Goal: Transaction & Acquisition: Book appointment/travel/reservation

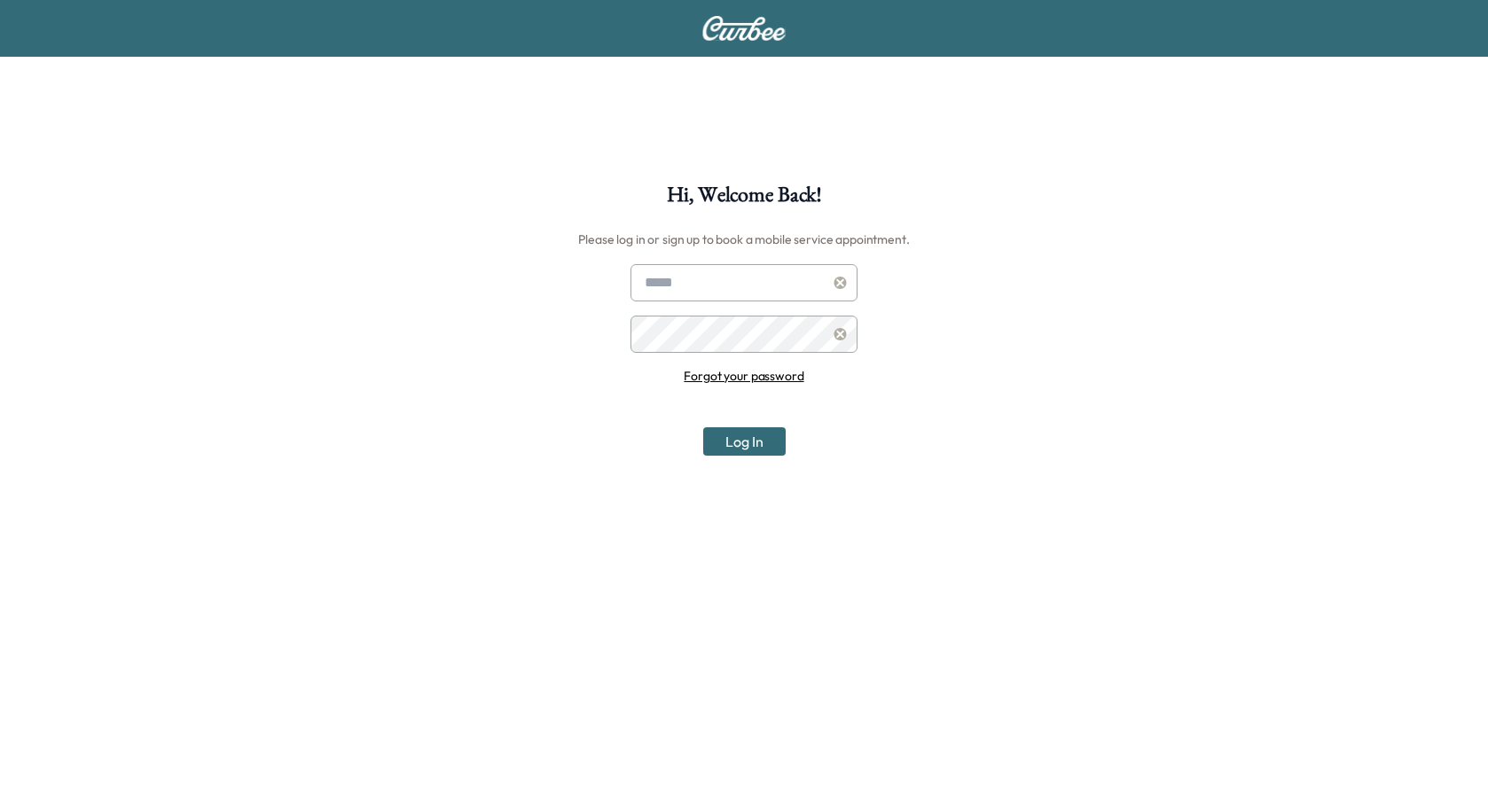
type input "**********"
click at [758, 437] on button "Log In" at bounding box center [744, 442] width 83 height 28
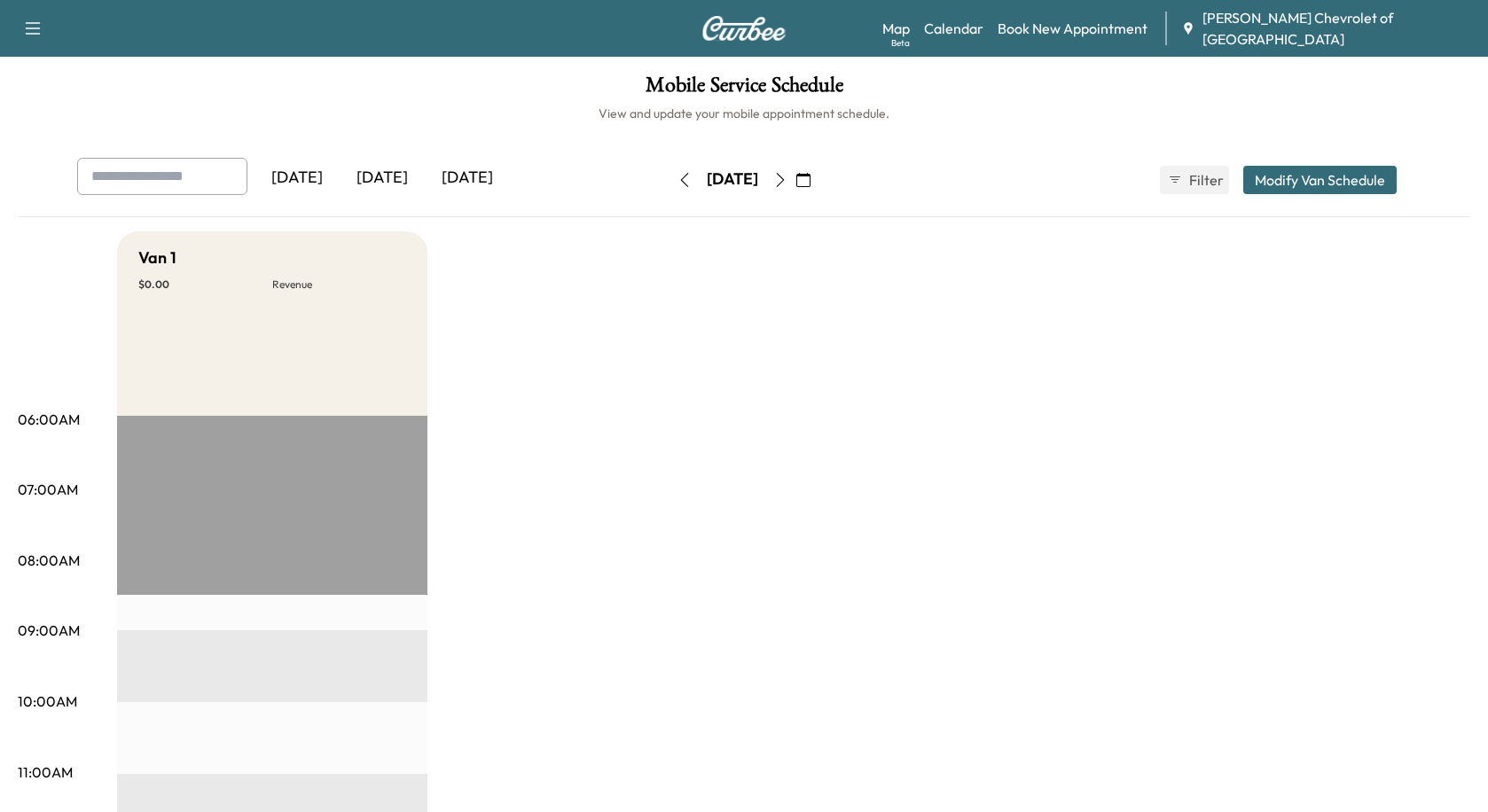
click at [1292, 187] on button "Modify Van Schedule" at bounding box center [1319, 180] width 154 height 28
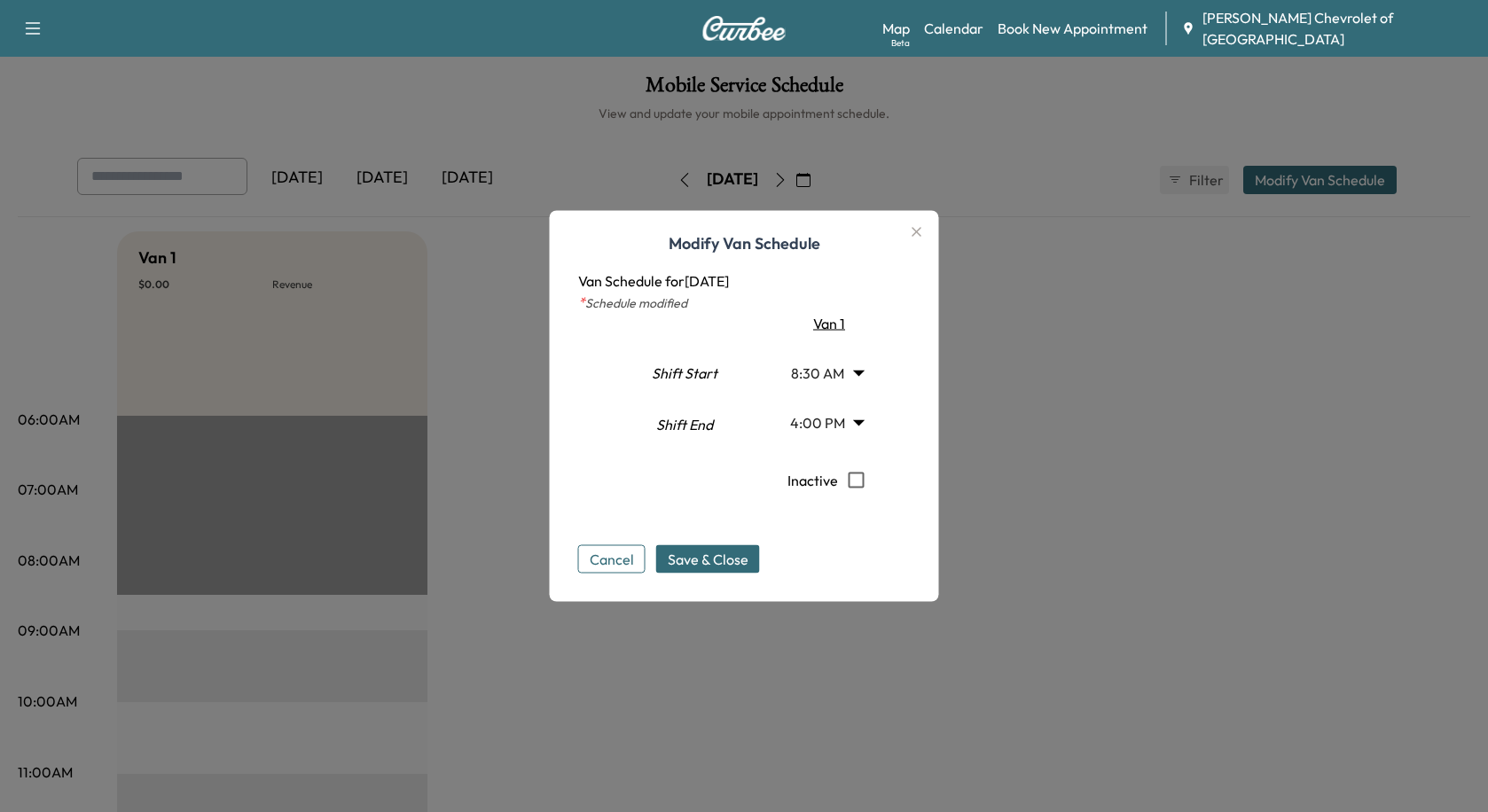
click at [914, 232] on icon "button" at bounding box center [917, 232] width 22 height 22
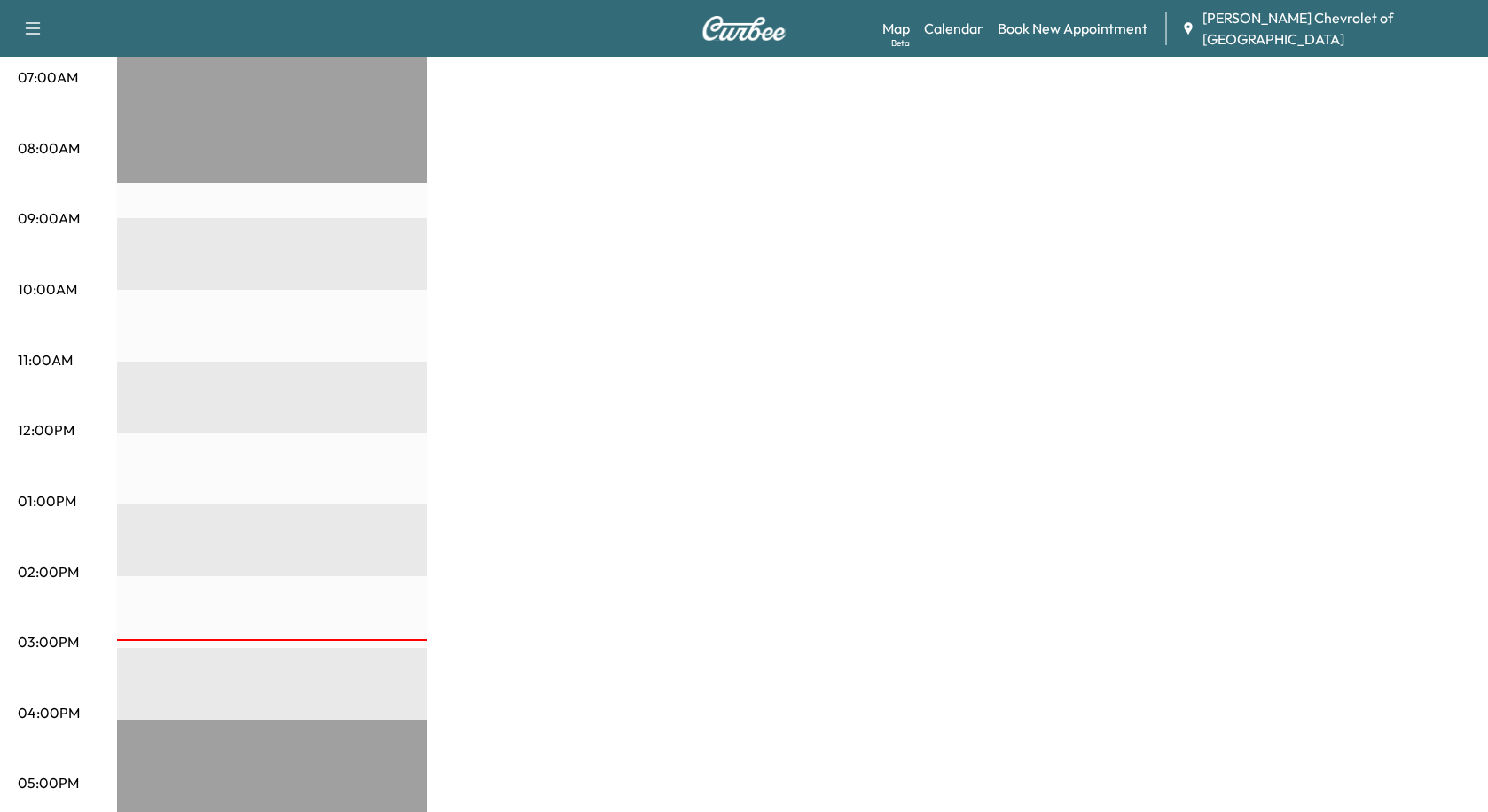
scroll to position [57, 0]
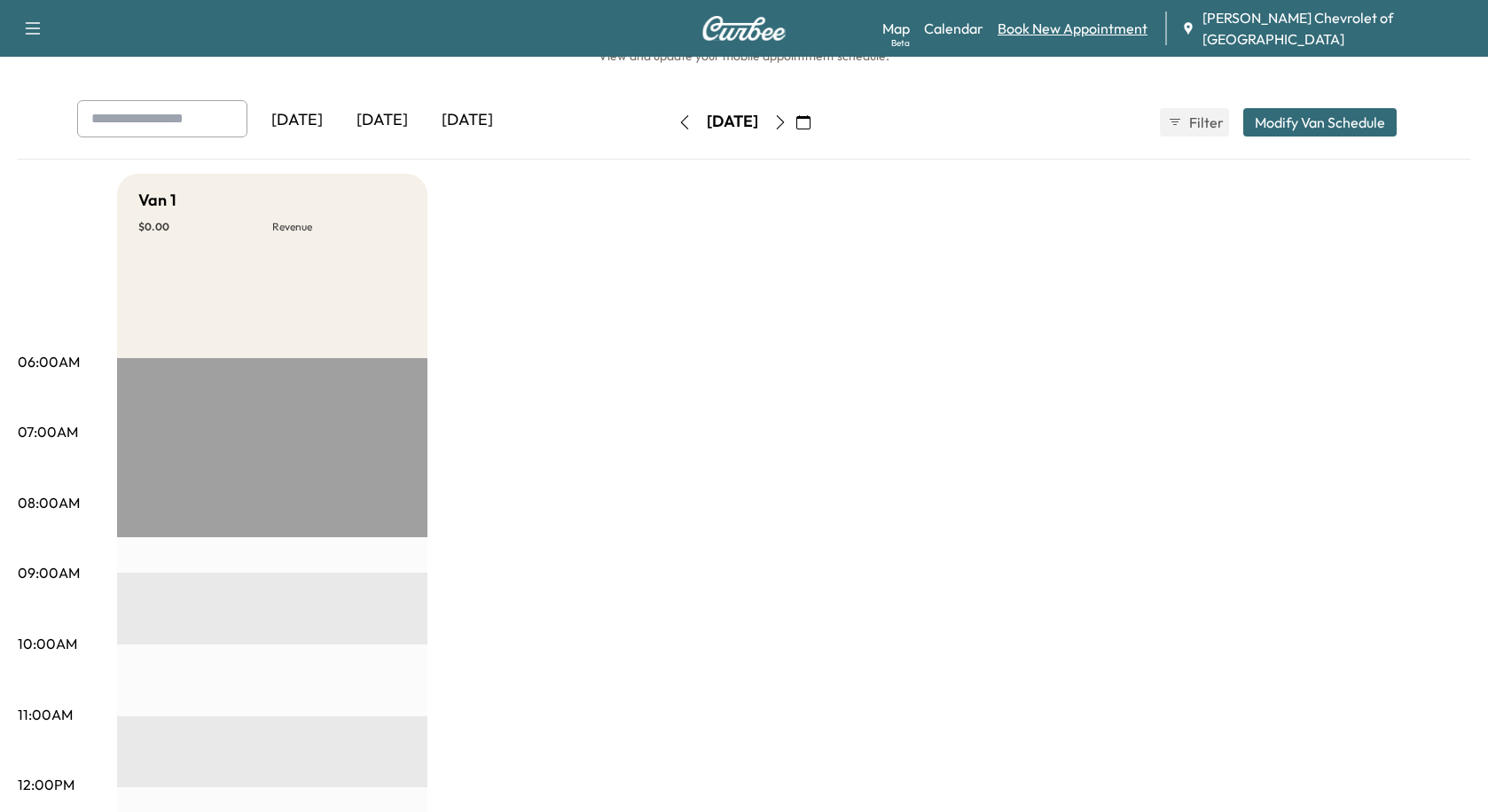
click at [1112, 33] on link "Book New Appointment" at bounding box center [1072, 28] width 150 height 22
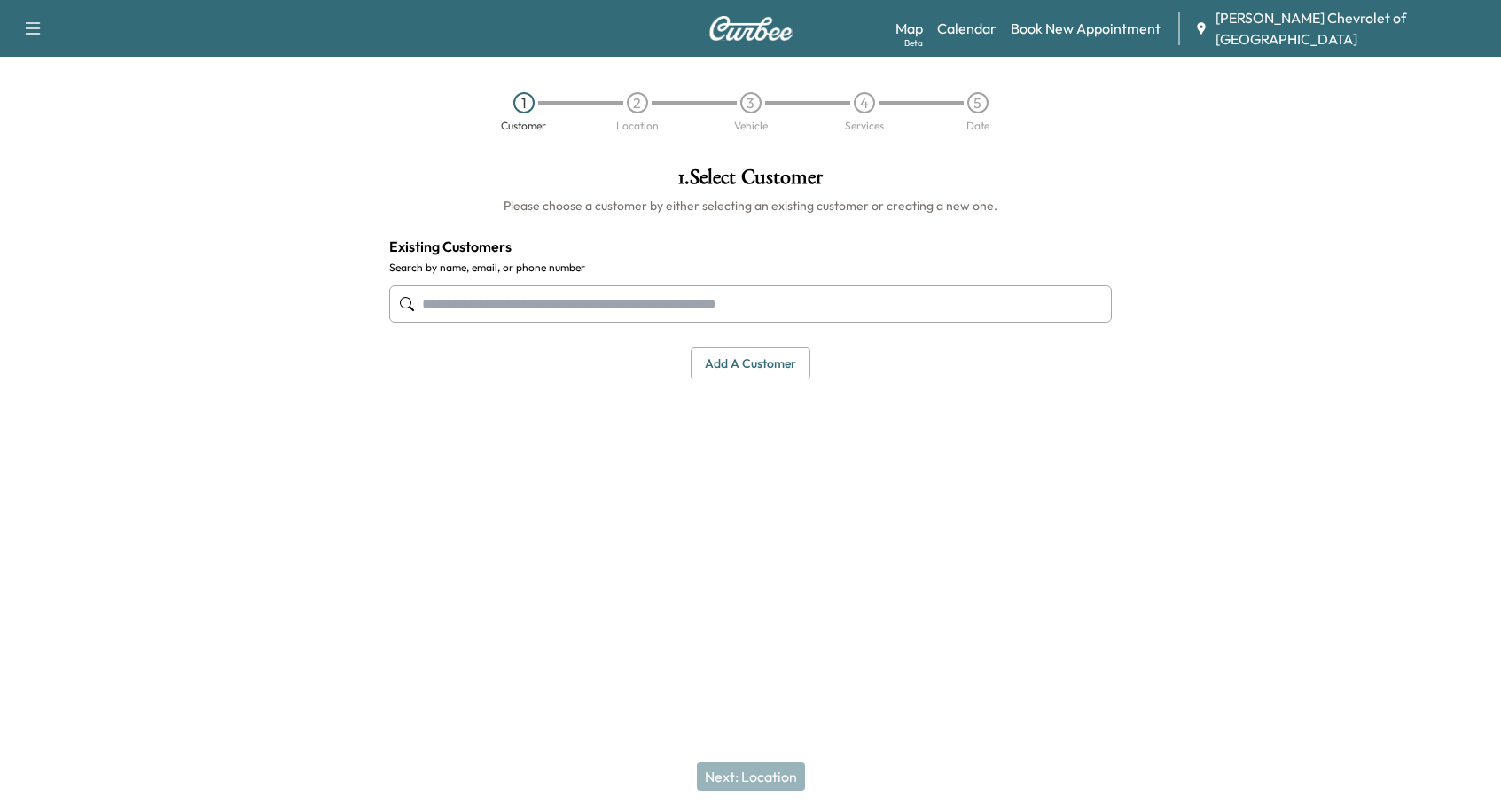
click at [633, 289] on input "text" at bounding box center [750, 304] width 723 height 38
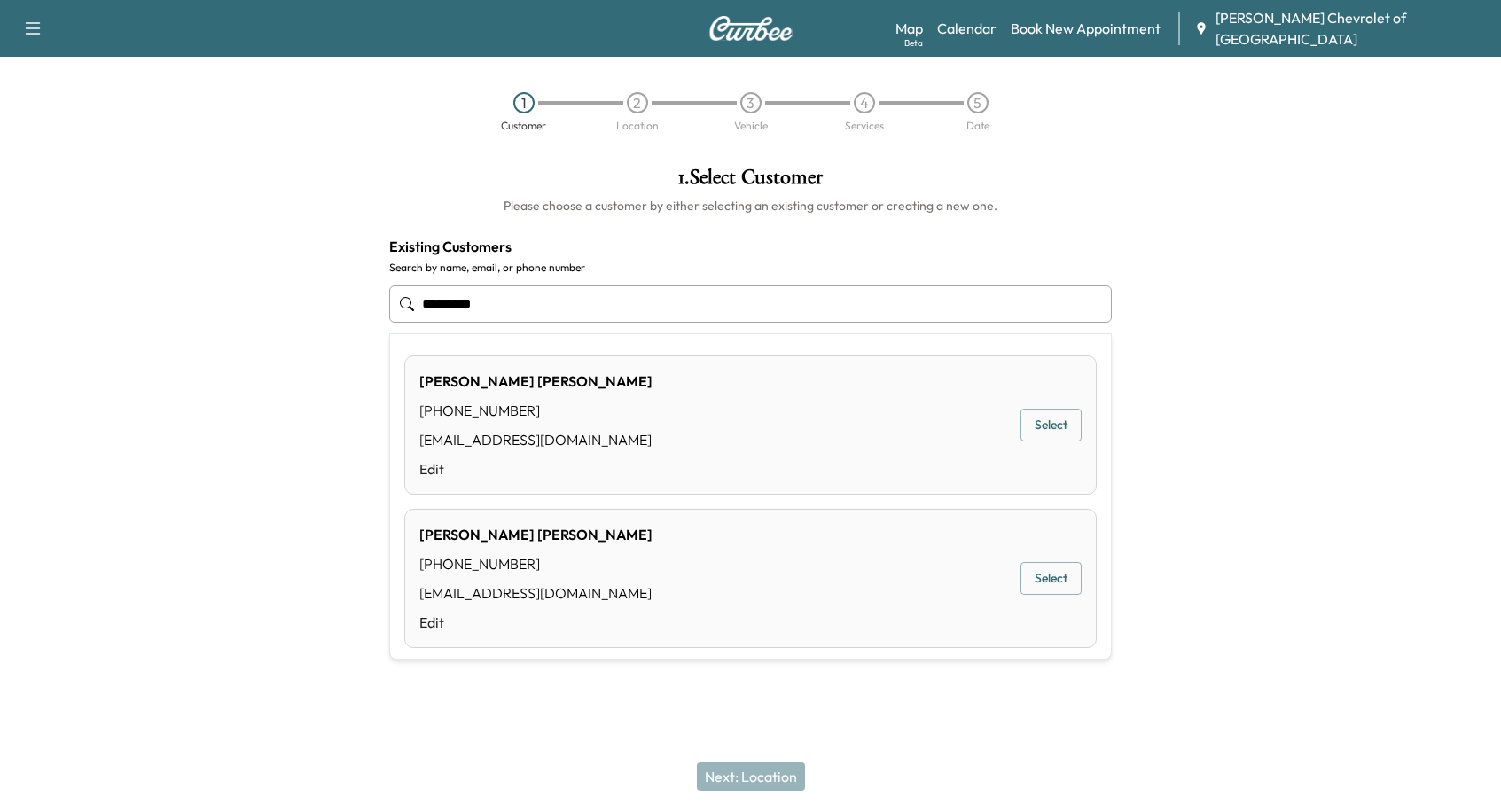
click at [652, 498] on ul "**********" at bounding box center [750, 496] width 721 height 324
click at [673, 440] on div "[PERSON_NAME] [PHONE_NUMBER] [EMAIL_ADDRESS][DOMAIN_NAME] Edit Select" at bounding box center [750, 425] width 693 height 139
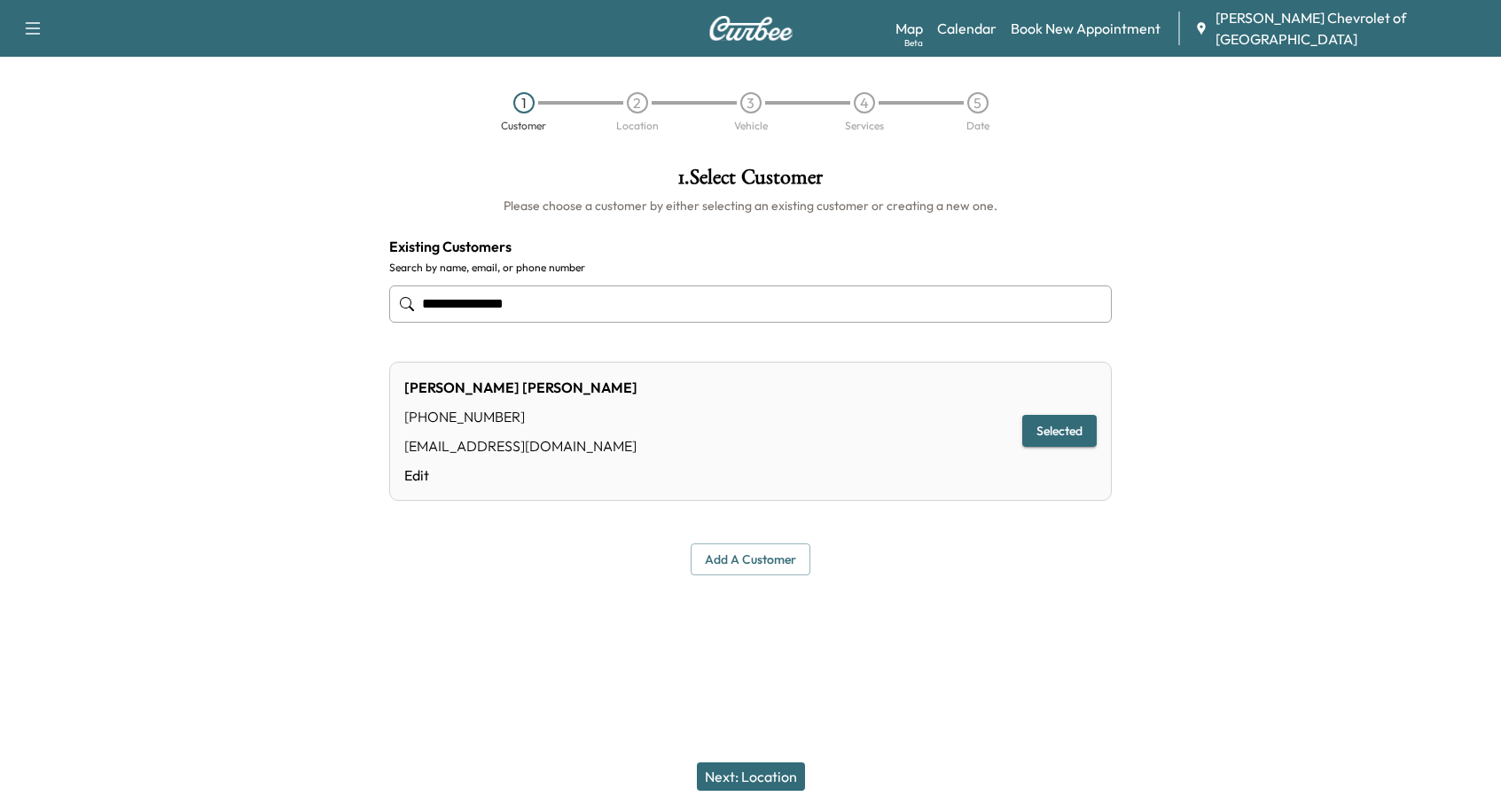
type input "**********"
click at [760, 775] on button "Next: Location" at bounding box center [751, 776] width 108 height 28
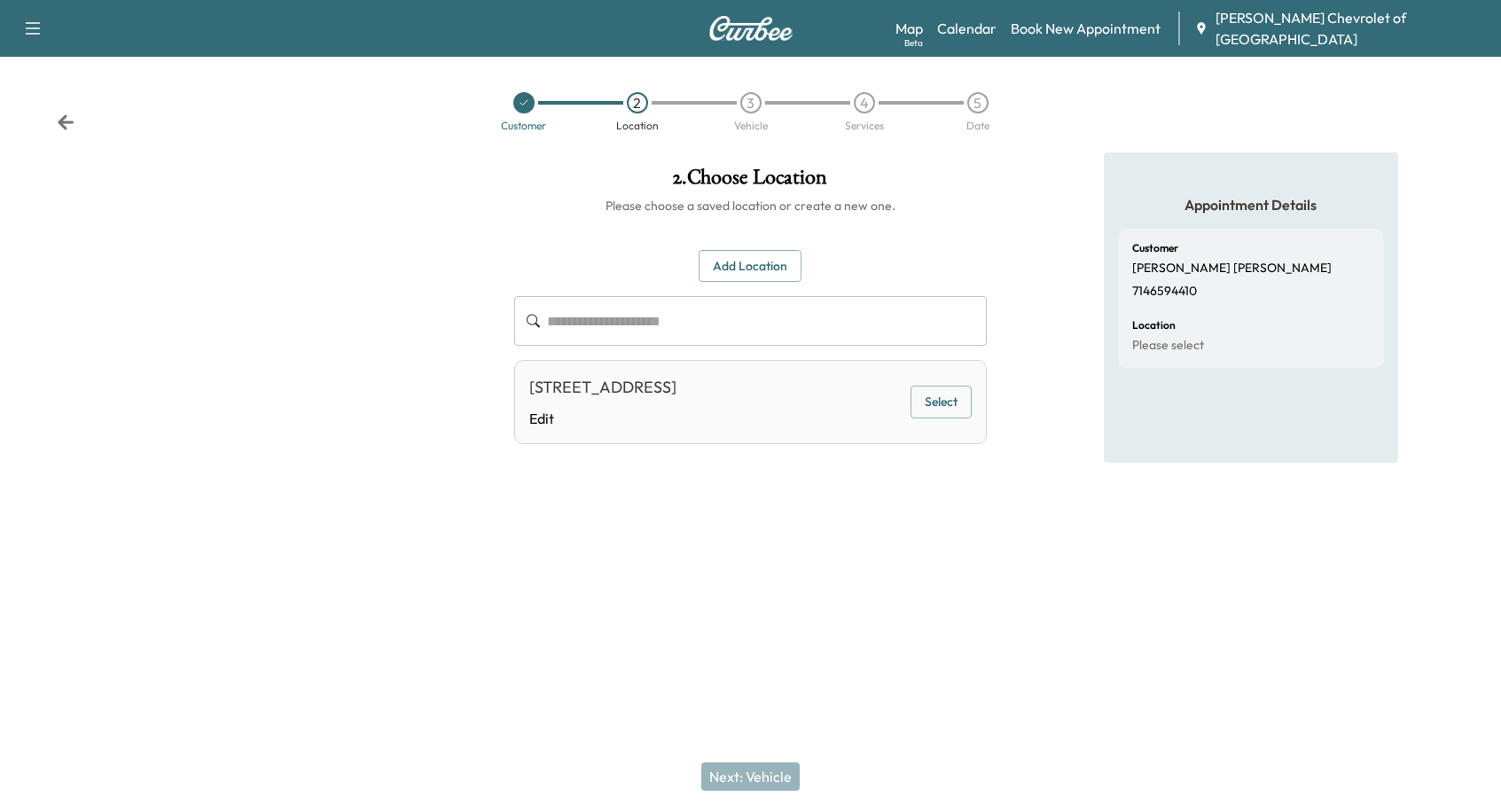
click at [940, 401] on button "Select" at bounding box center [940, 401] width 61 height 33
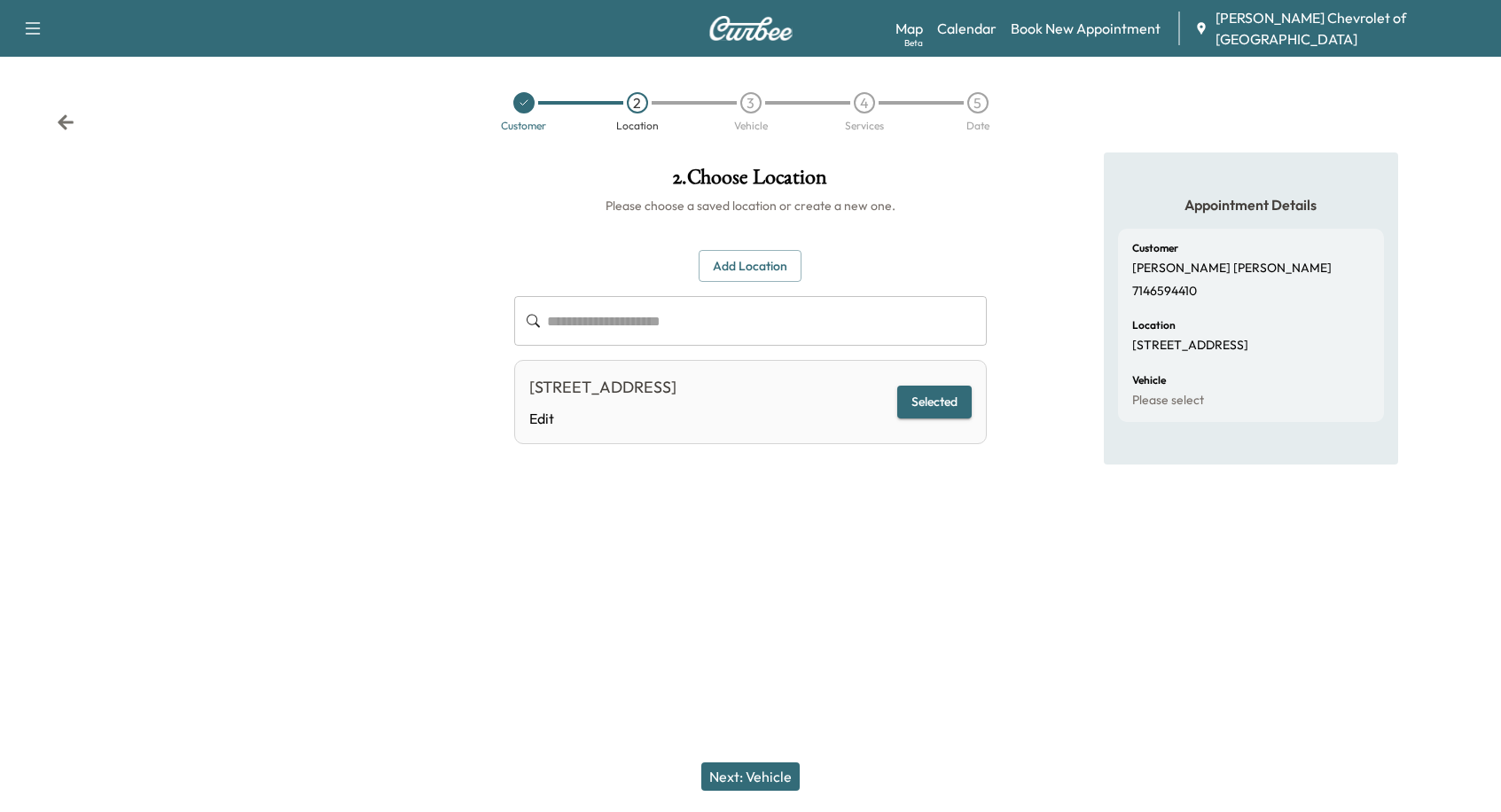
click at [739, 769] on button "Next: Vehicle" at bounding box center [750, 776] width 98 height 28
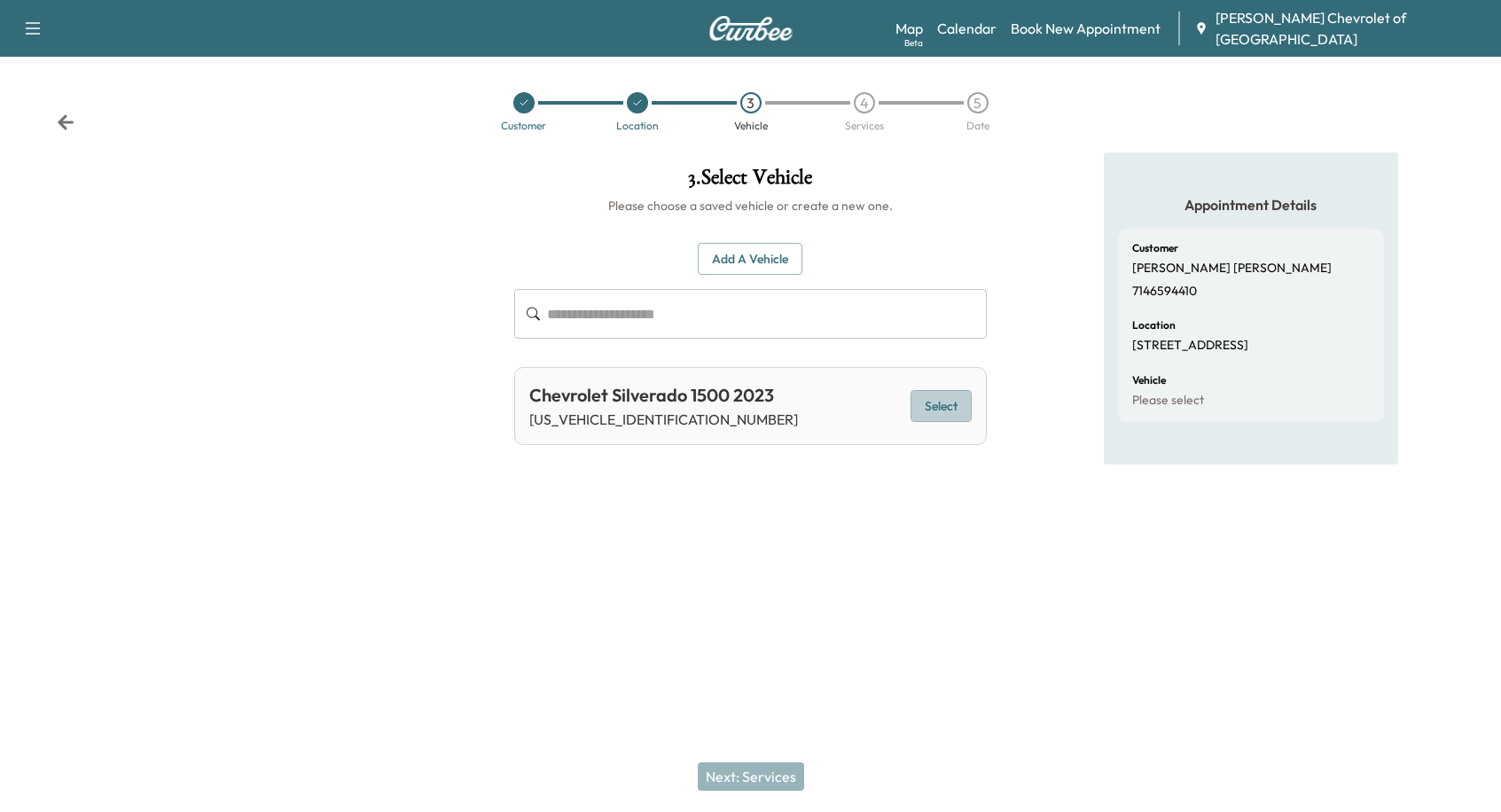
click at [950, 399] on button "Select" at bounding box center [940, 406] width 61 height 33
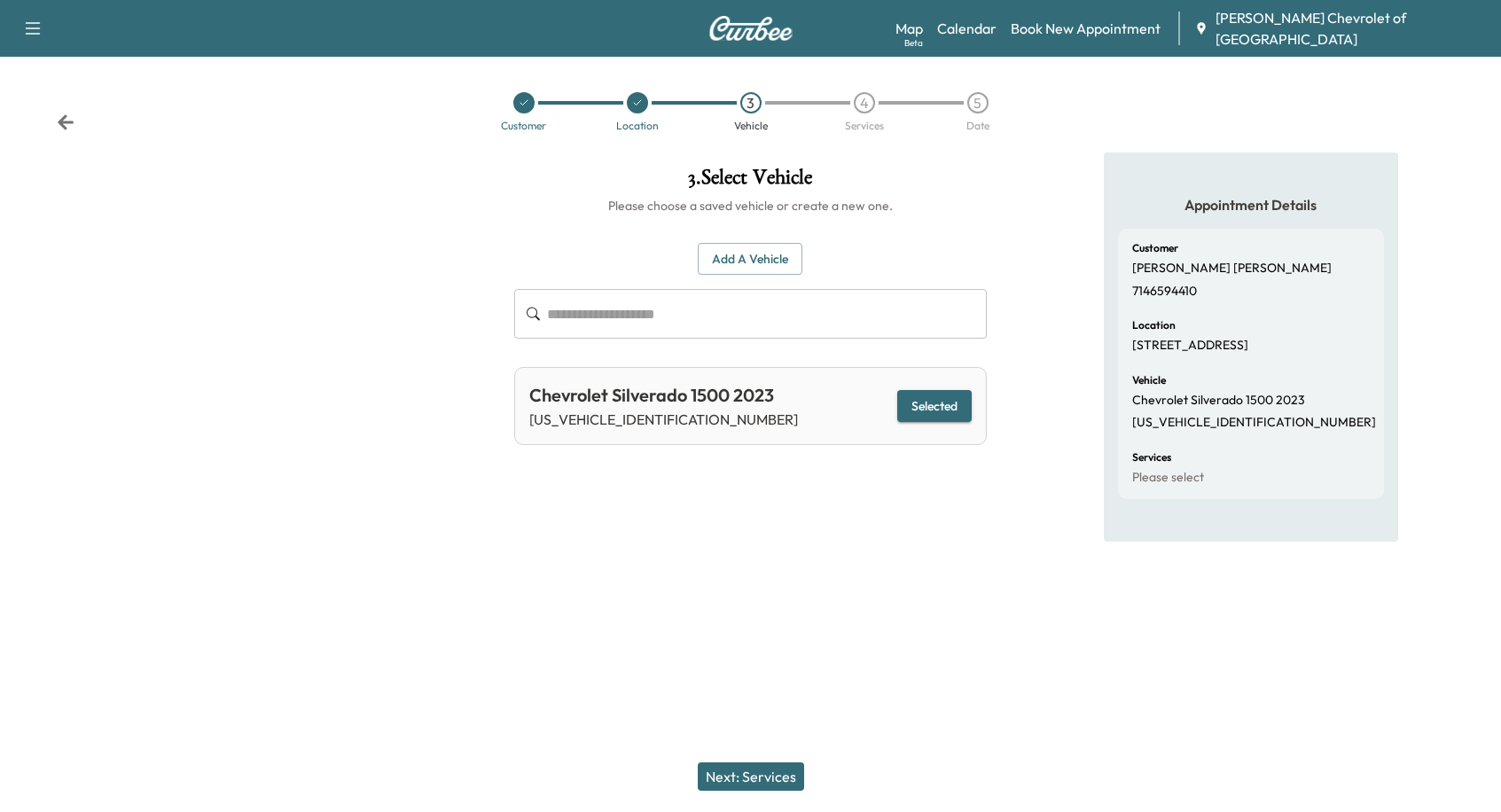
click at [756, 783] on button "Next: Services" at bounding box center [751, 776] width 106 height 28
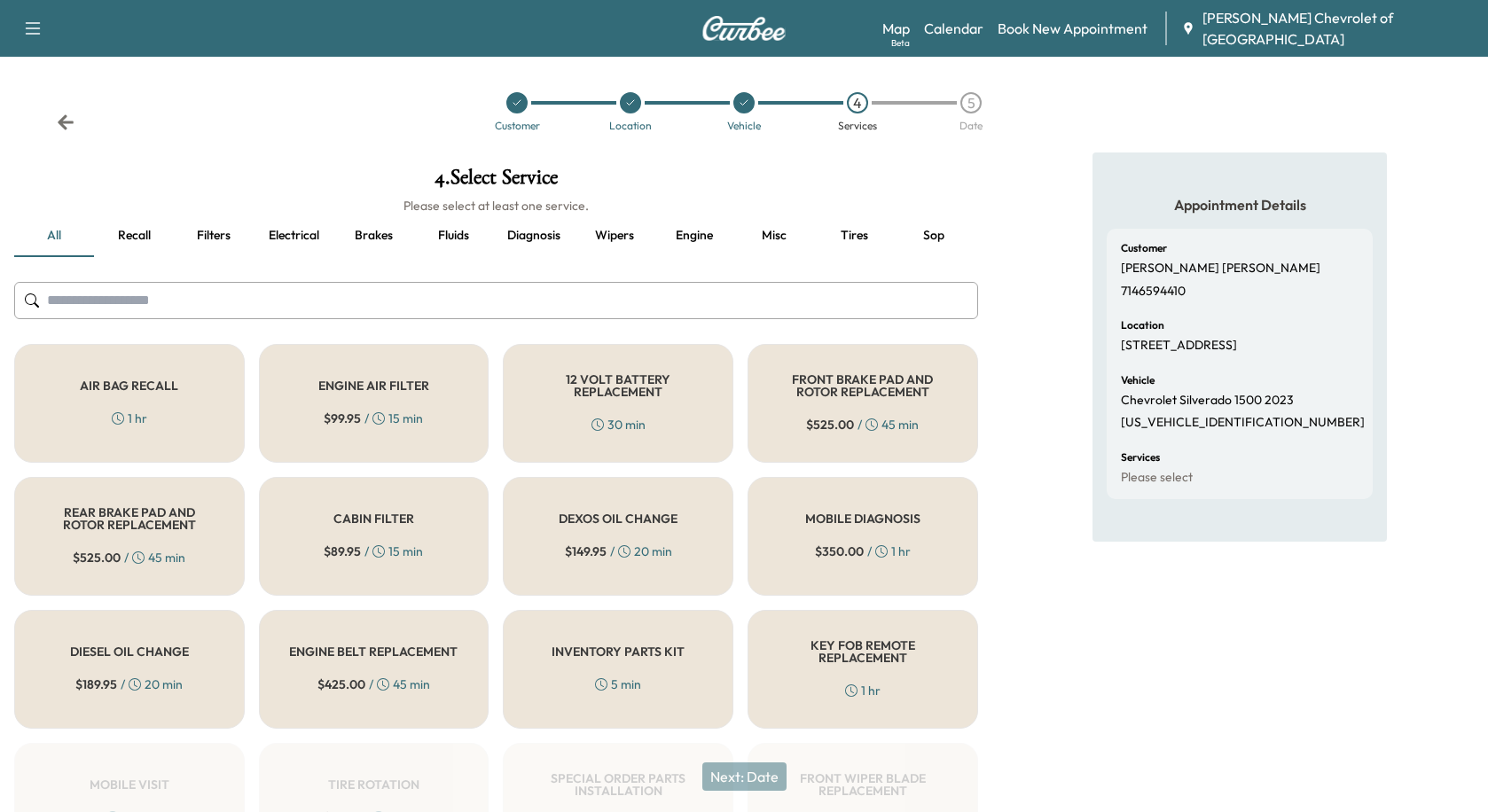
click at [575, 531] on div "DEXOS OIL CHANGE $ 149.95 / 20 min" at bounding box center [618, 536] width 231 height 119
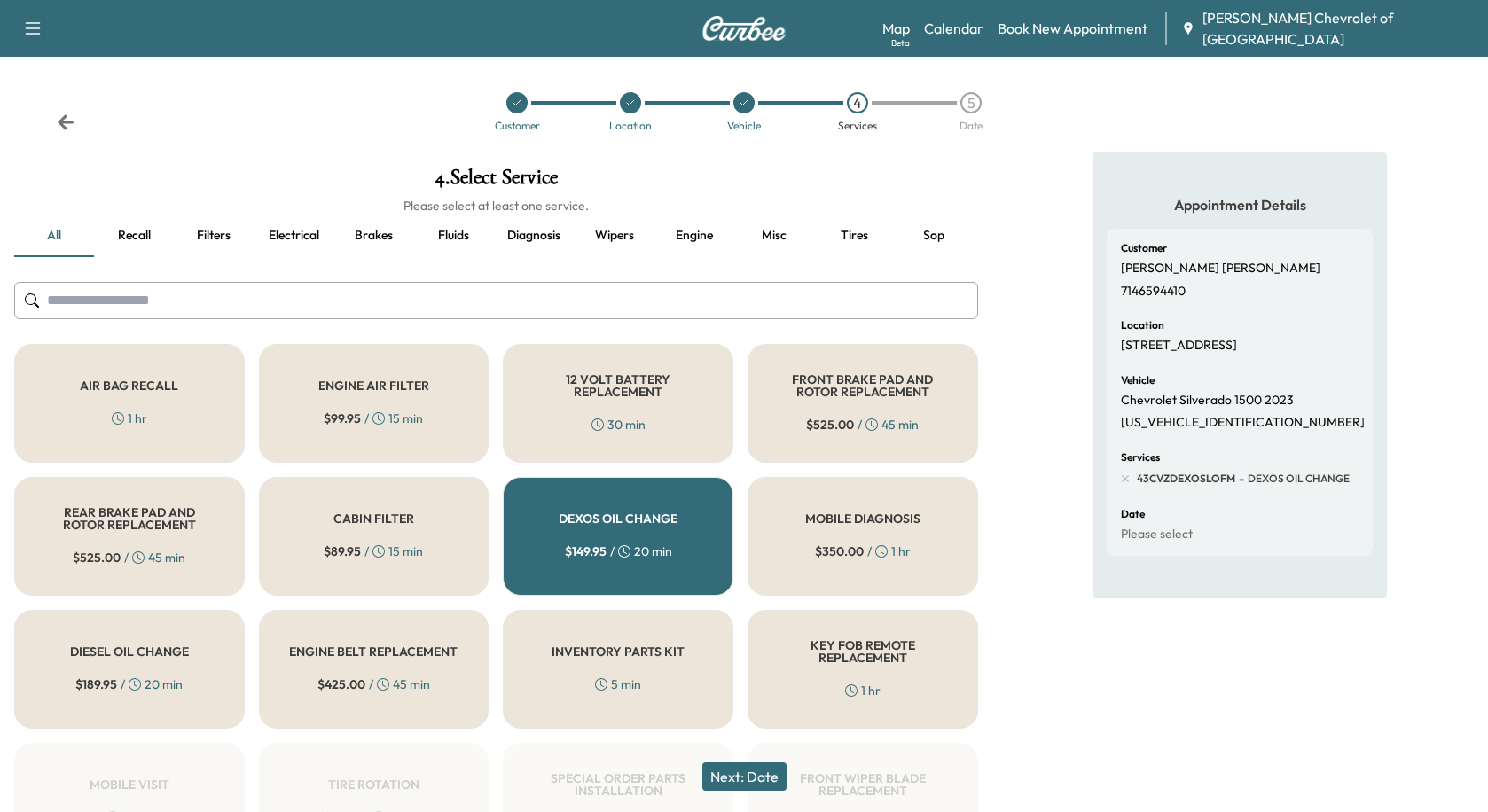
click at [752, 770] on button "Next: Date" at bounding box center [744, 776] width 84 height 28
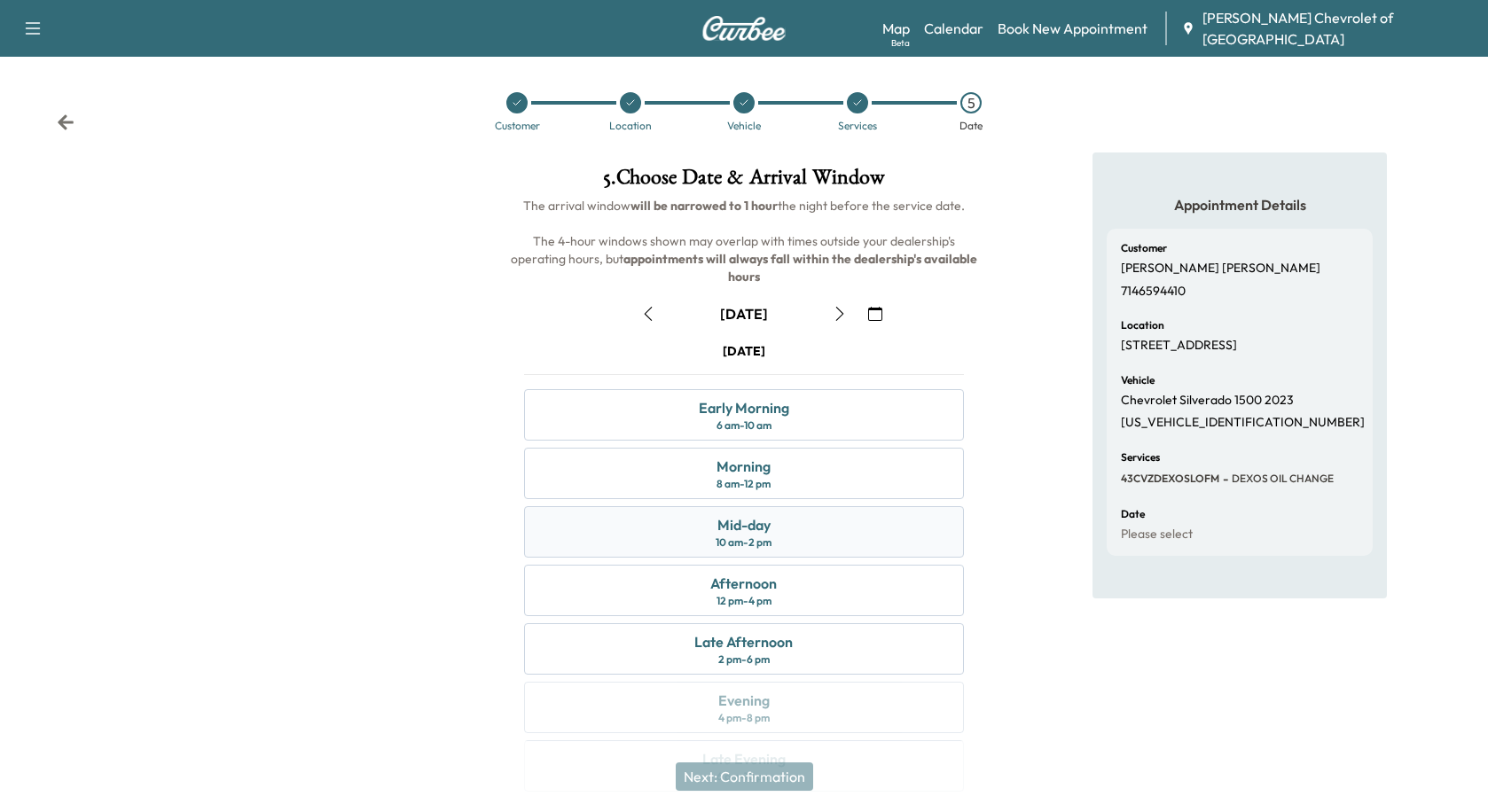
scroll to position [57, 0]
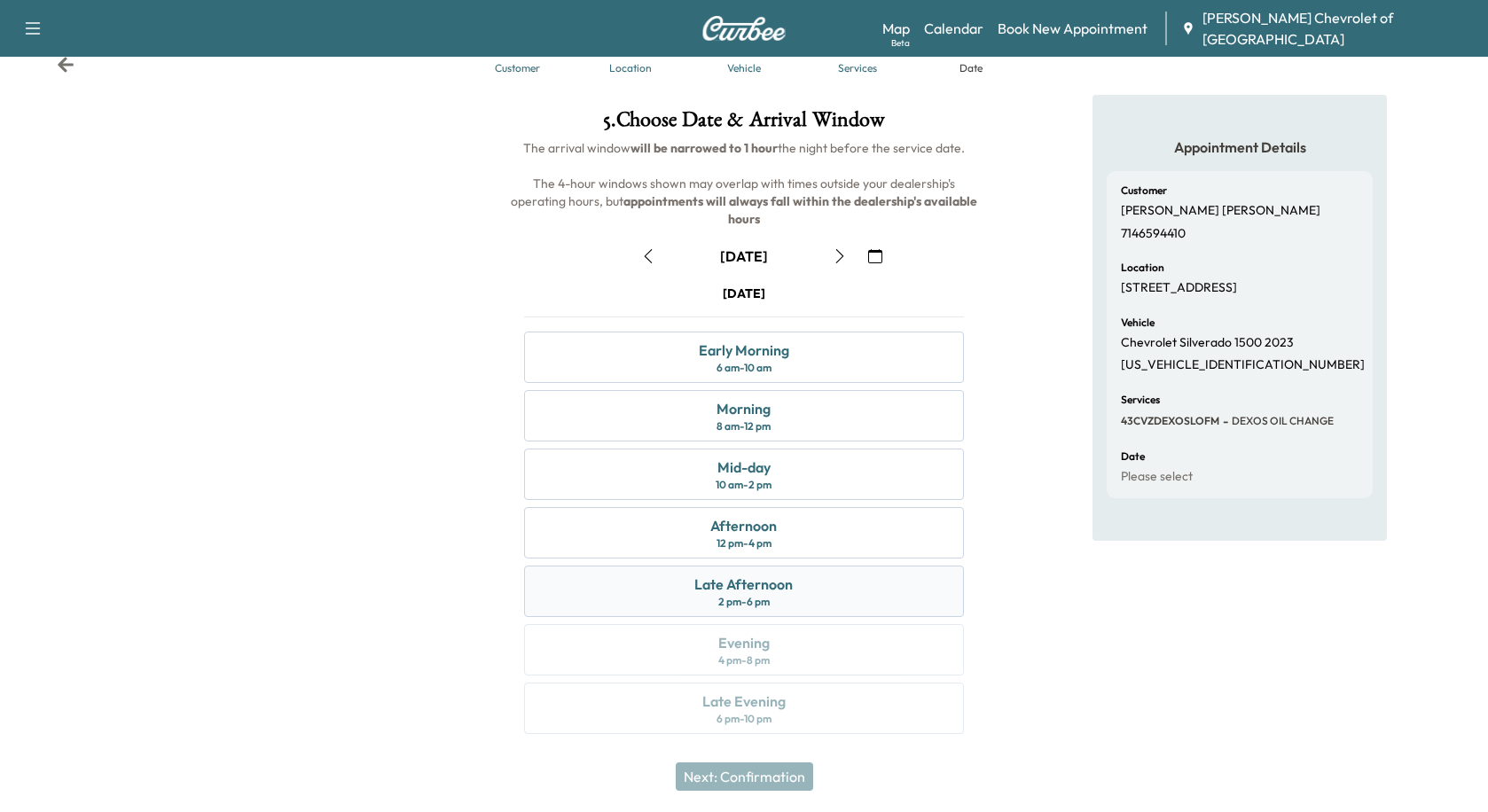
click at [737, 587] on div "Late Afternoon" at bounding box center [744, 584] width 98 height 22
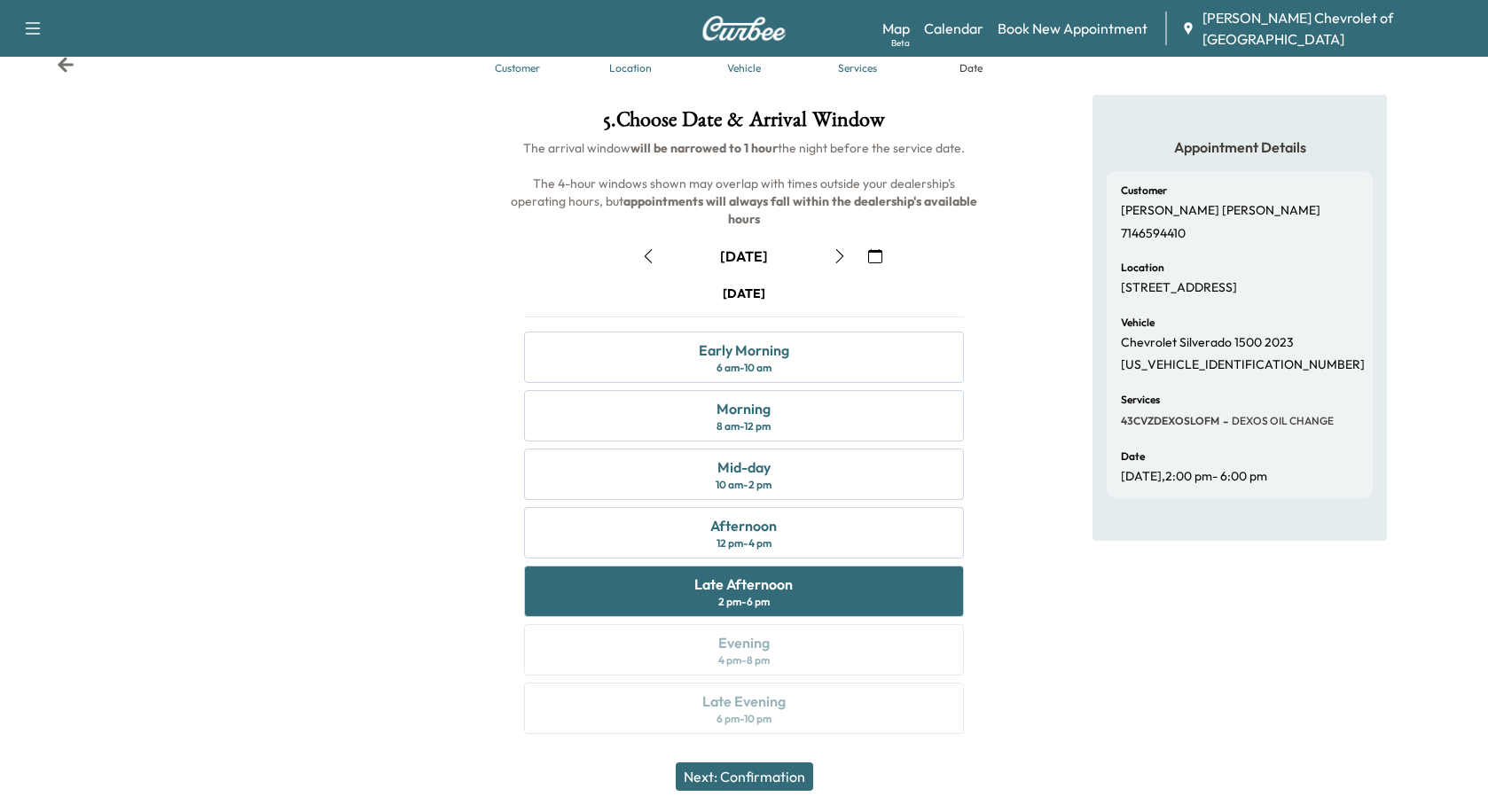
click at [706, 773] on button "Next: Confirmation" at bounding box center [744, 776] width 138 height 28
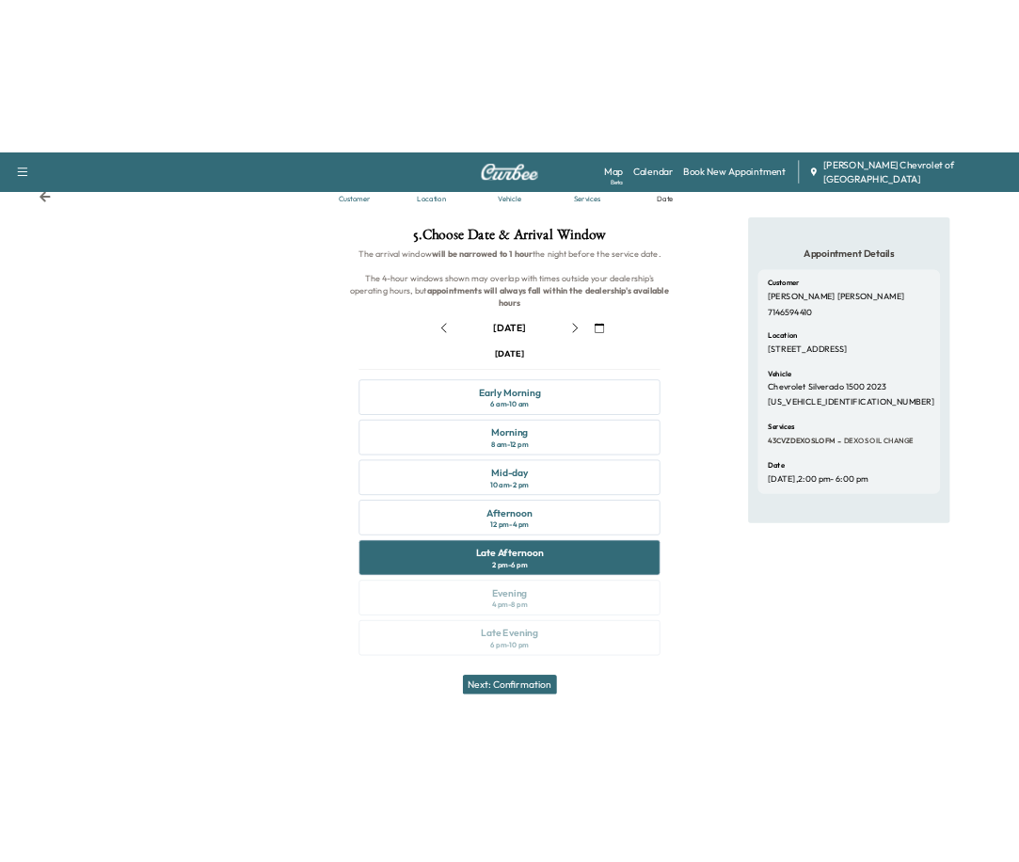
scroll to position [0, 0]
